Goal: Navigation & Orientation: Understand site structure

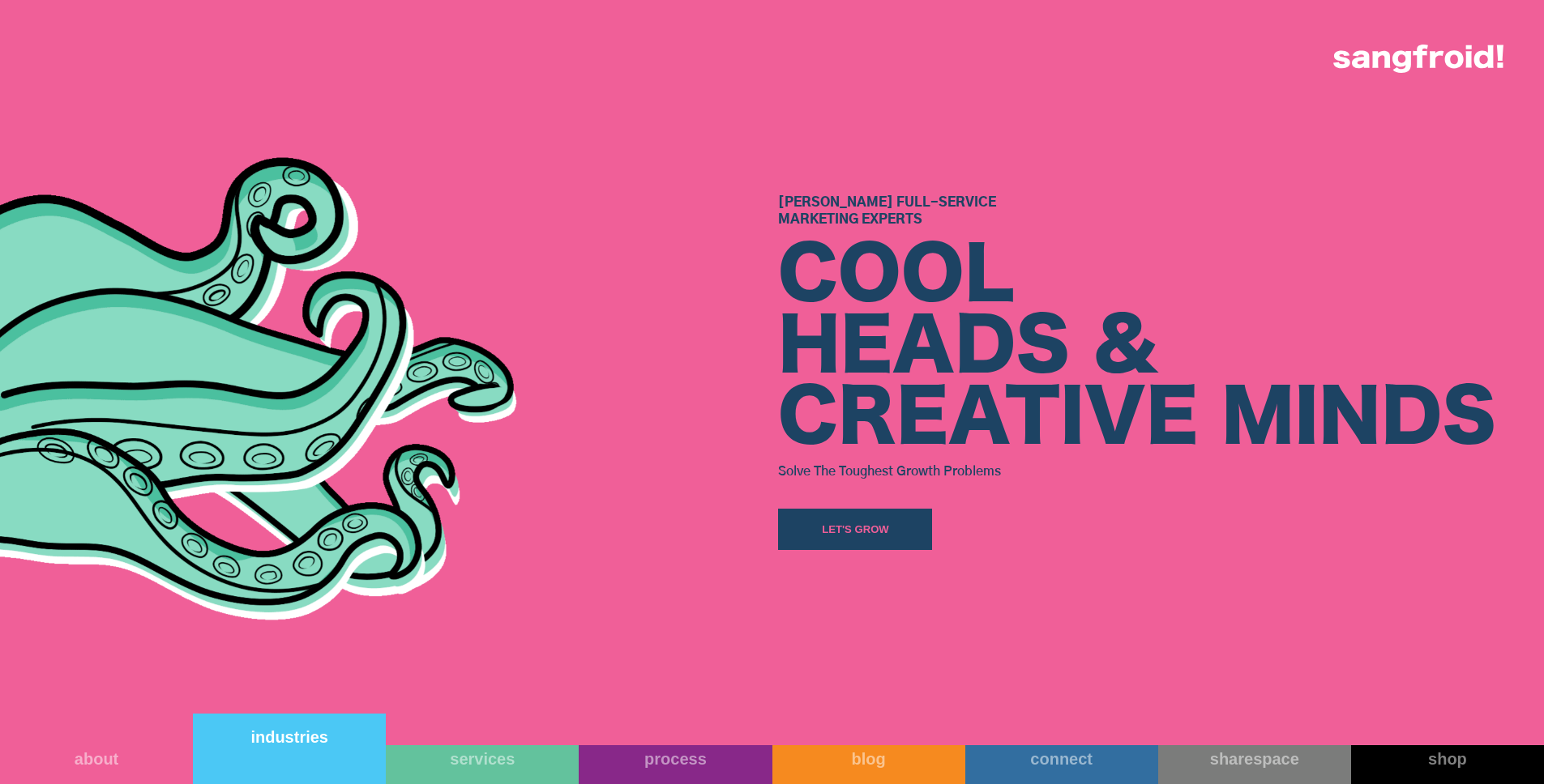
click at [270, 742] on div "industries" at bounding box center [289, 737] width 193 height 20
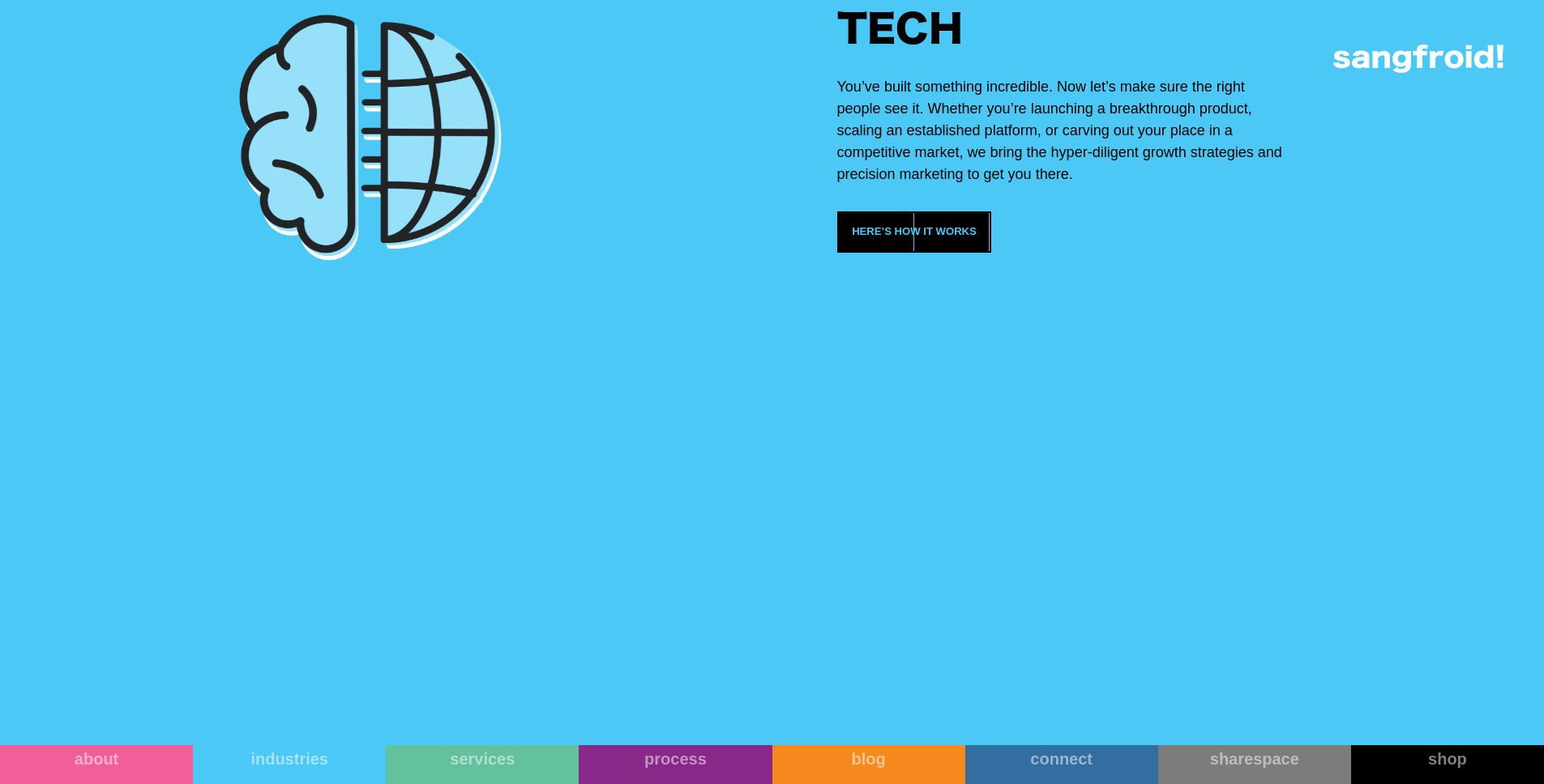
scroll to position [3366, 0]
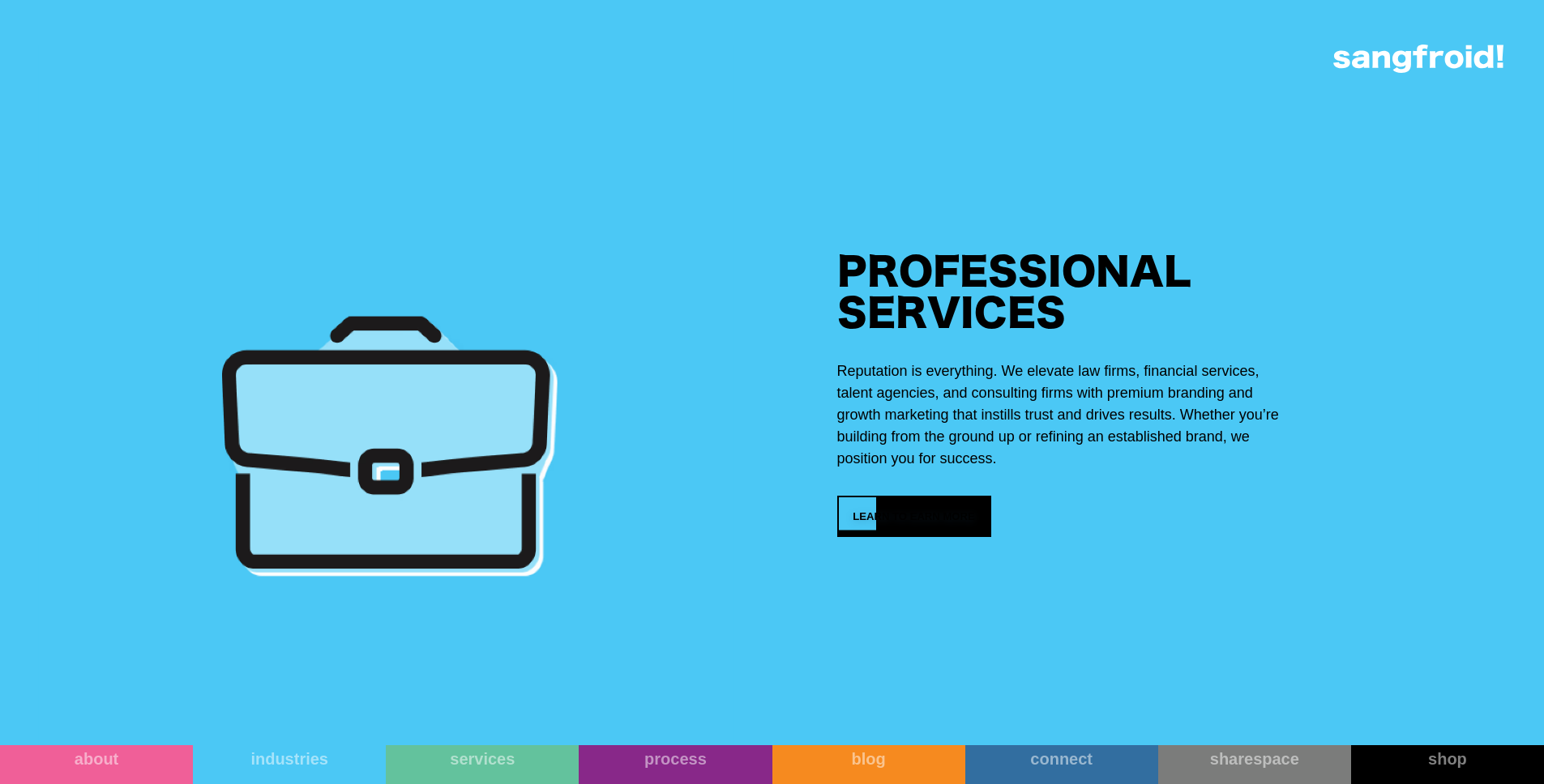
click at [929, 535] on div at bounding box center [933, 516] width 38 height 38
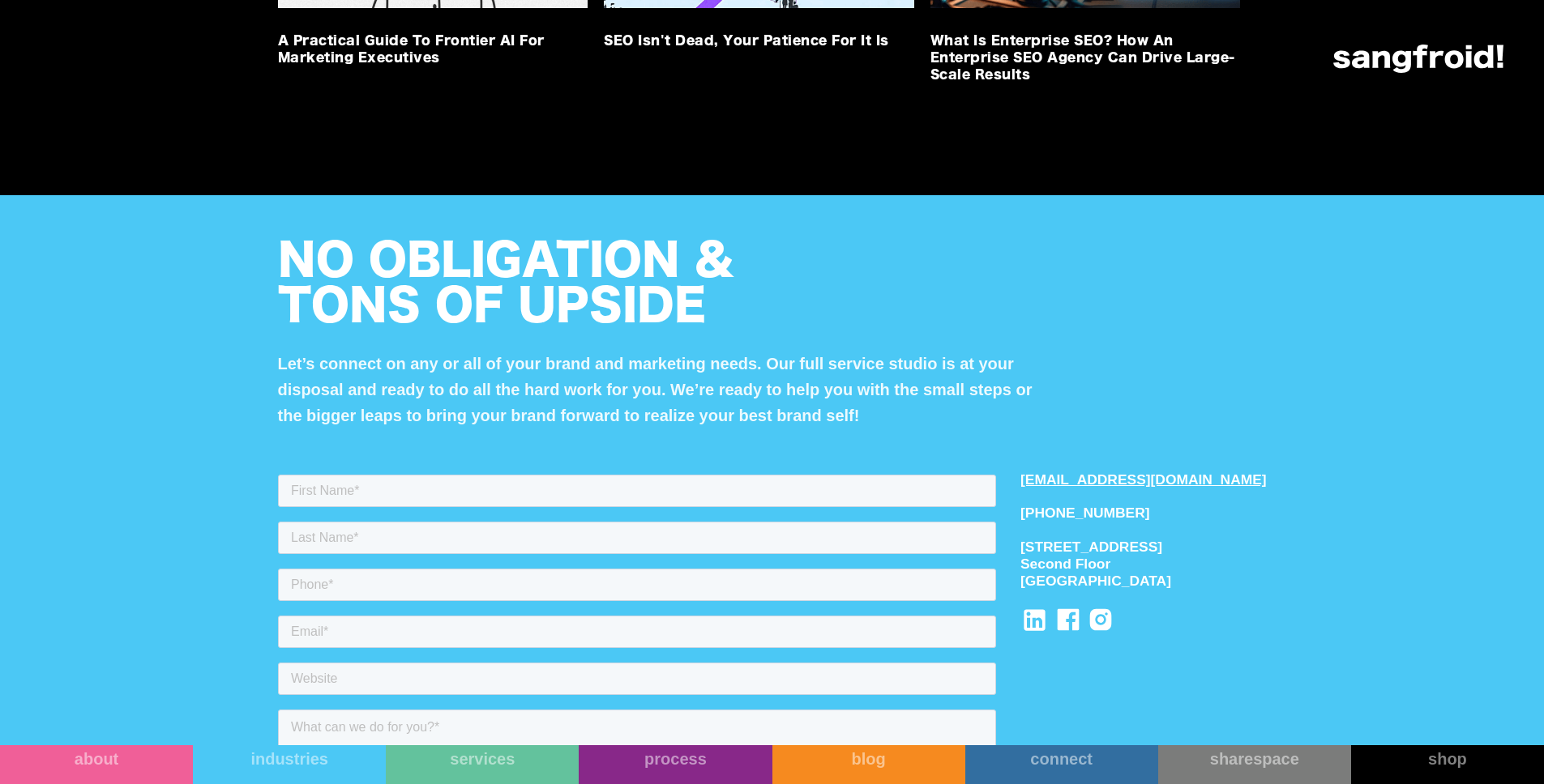
scroll to position [3497, 0]
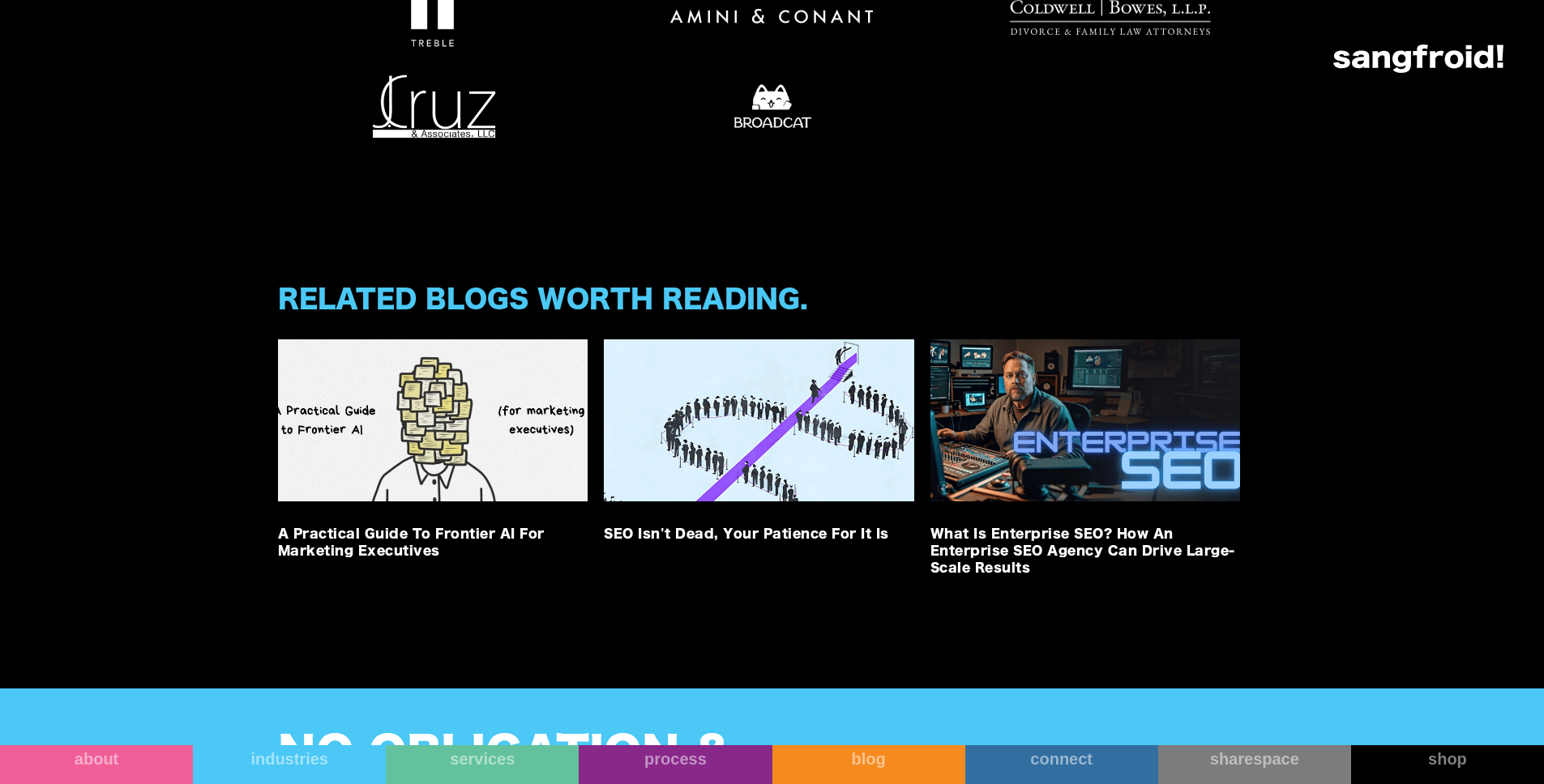
click at [791, 139] on img at bounding box center [772, 107] width 203 height 65
click at [741, 139] on img at bounding box center [772, 107] width 203 height 65
drag, startPoint x: 996, startPoint y: 389, endPoint x: 993, endPoint y: 407, distance: 18.2
click at [996, 139] on div at bounding box center [772, 61] width 989 height 156
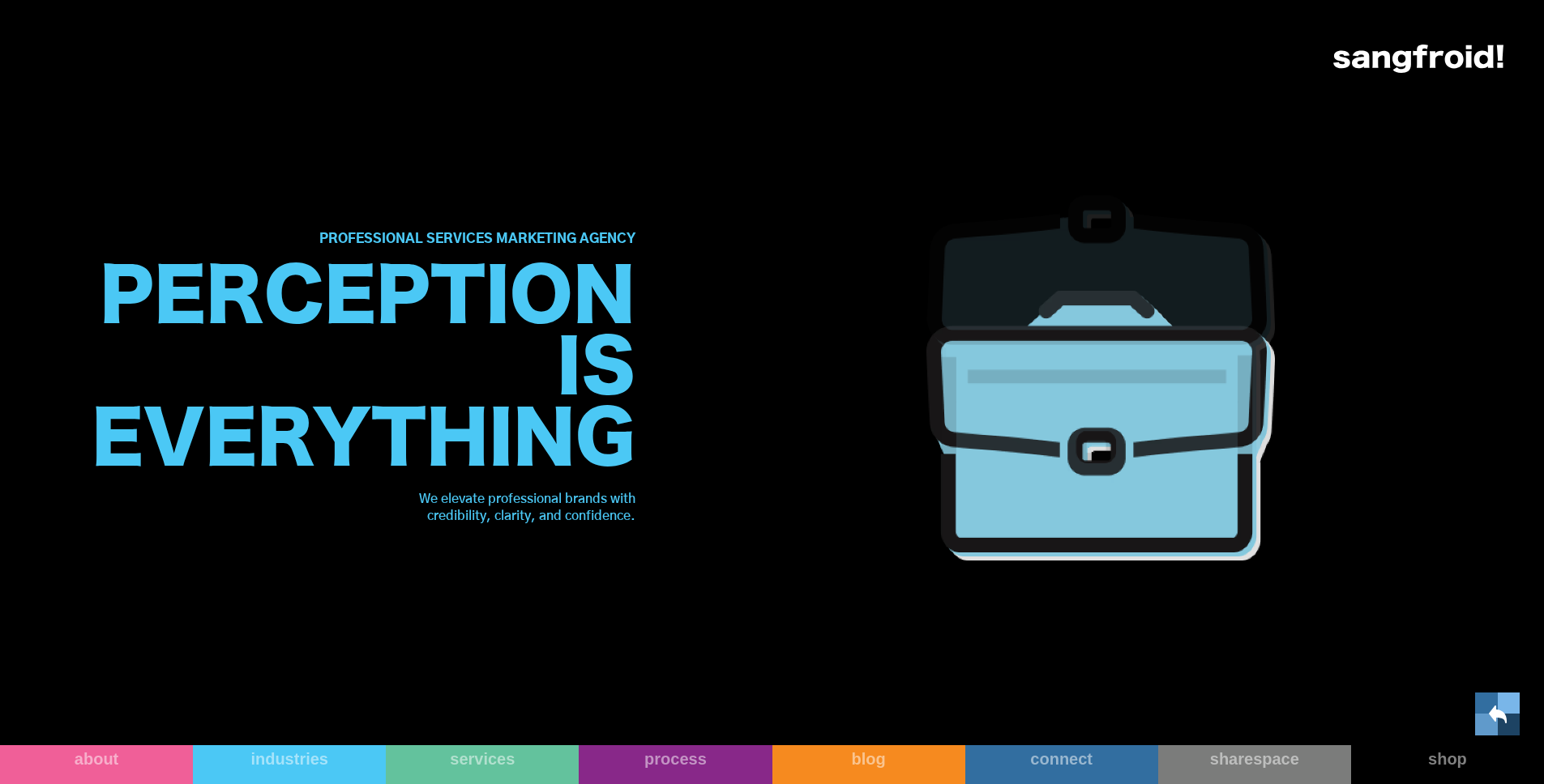
scroll to position [0, 0]
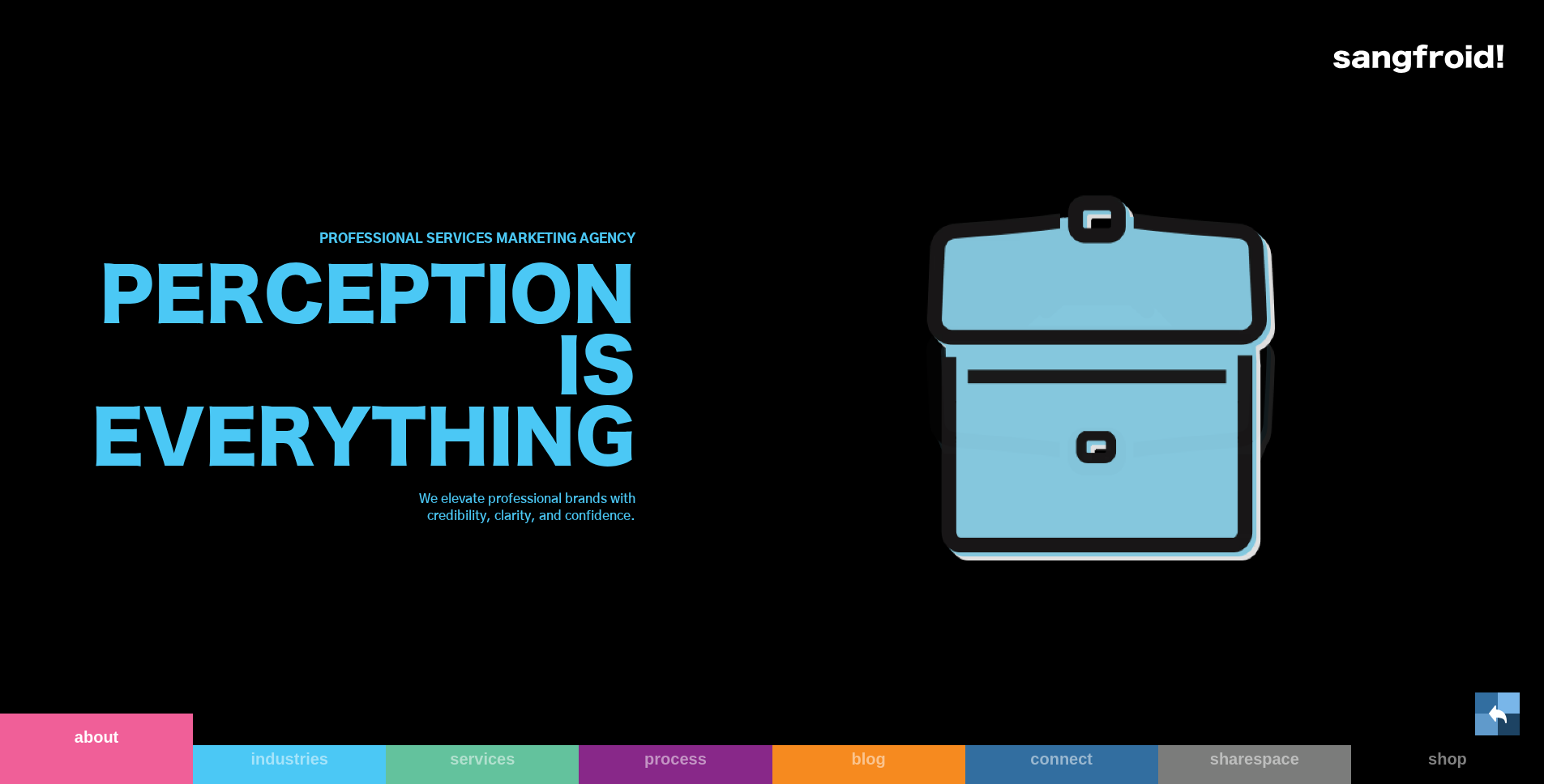
click at [100, 762] on link "about" at bounding box center [96, 749] width 193 height 70
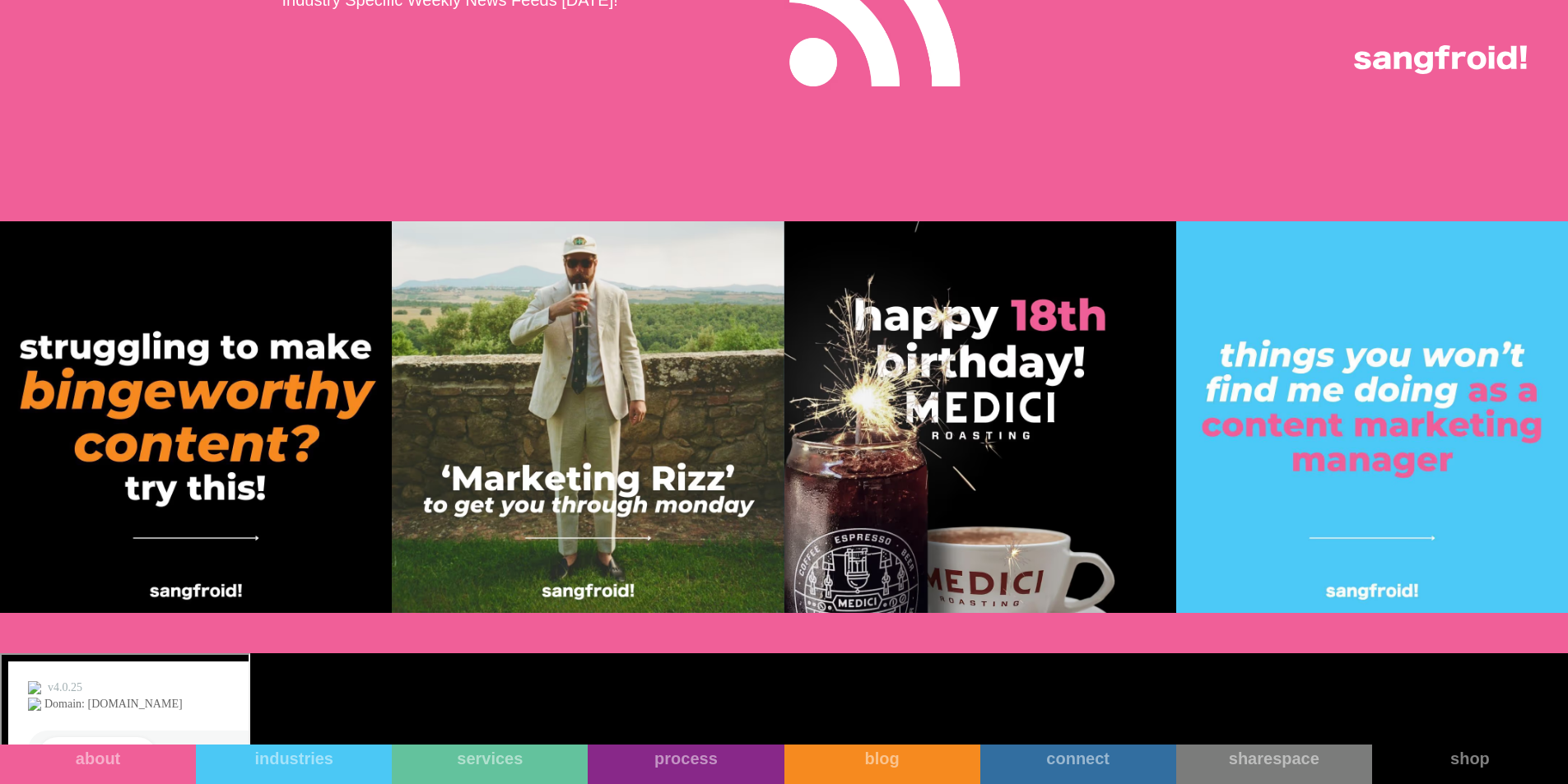
scroll to position [17154, 0]
click at [1484, 53] on img at bounding box center [1441, 60] width 173 height 29
